Goal: Task Accomplishment & Management: Manage account settings

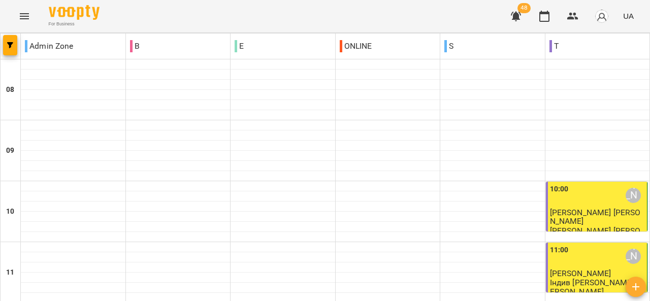
click at [23, 13] on icon "Menu" at bounding box center [24, 16] width 9 height 6
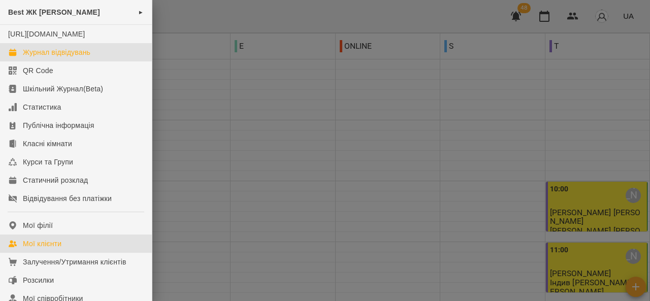
click at [42, 249] on div "Мої клієнти" at bounding box center [42, 244] width 39 height 10
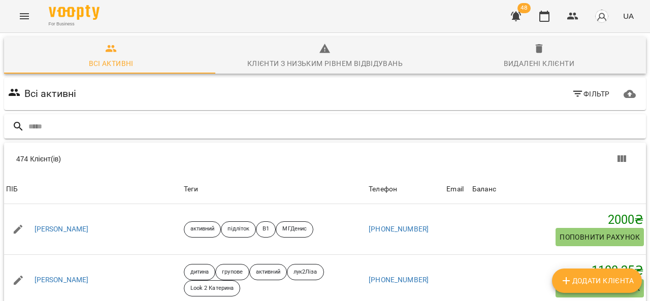
click at [280, 124] on input "text" at bounding box center [335, 126] width 614 height 17
type input "*"
type input "*******"
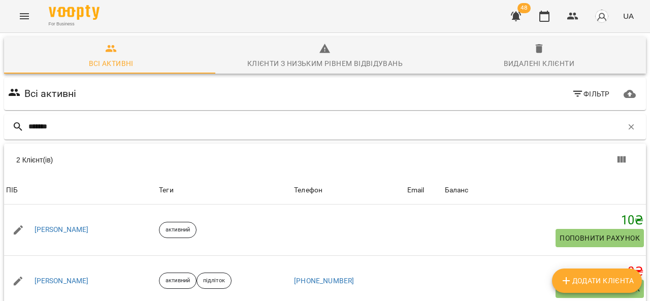
scroll to position [45, 0]
click at [75, 225] on link "[PERSON_NAME]" at bounding box center [62, 230] width 54 height 10
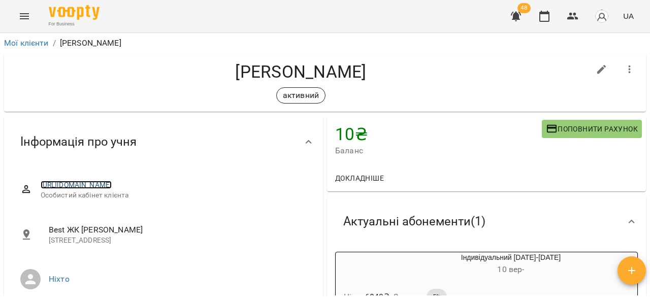
click at [112, 186] on link "[URL][DOMAIN_NAME]" at bounding box center [77, 185] width 72 height 8
